Goal: Find specific page/section: Find specific page/section

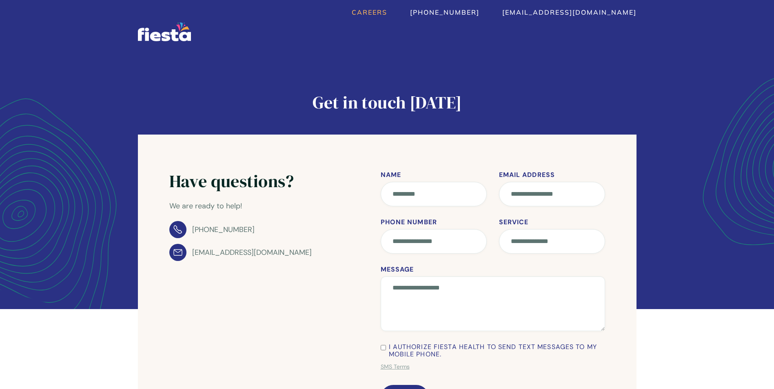
click at [387, 11] on link "Careers" at bounding box center [370, 12] width 36 height 8
